Goal: Check status: Check status

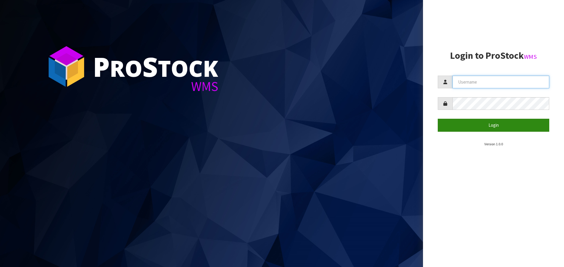
type input "[EMAIL_ADDRESS][DOMAIN_NAME]"
click at [477, 128] on button "Login" at bounding box center [494, 125] width 112 height 13
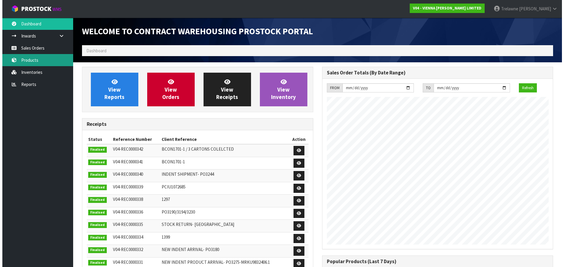
scroll to position [353, 240]
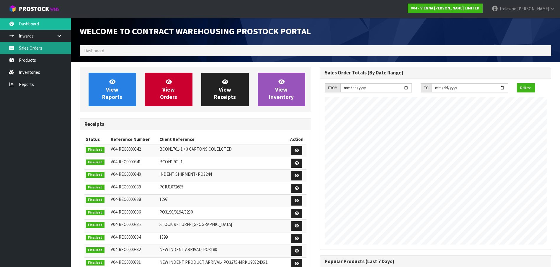
click at [24, 49] on link "Sales Orders" at bounding box center [35, 48] width 71 height 12
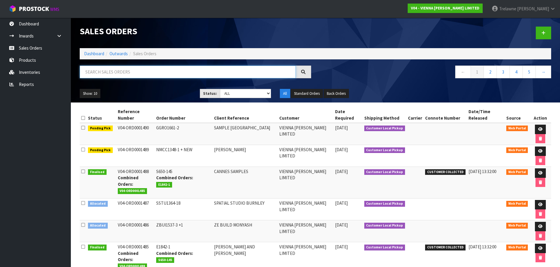
click at [103, 74] on input "text" at bounding box center [188, 72] width 216 height 13
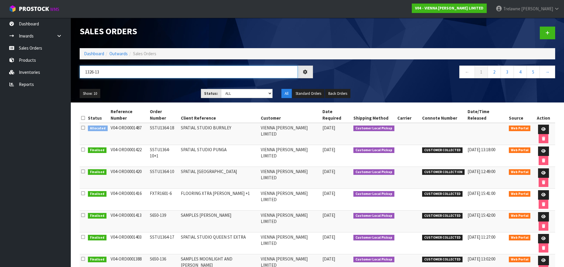
type input "1326-13"
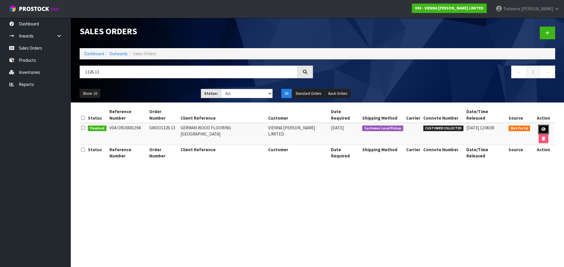
click at [542, 127] on icon at bounding box center [544, 129] width 4 height 4
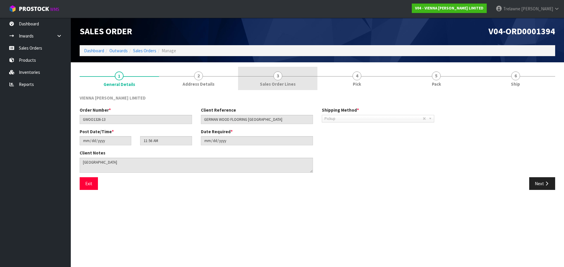
click at [276, 83] on span "Sales Order Lines" at bounding box center [278, 84] width 36 height 6
